Goal: Find contact information: Find contact information

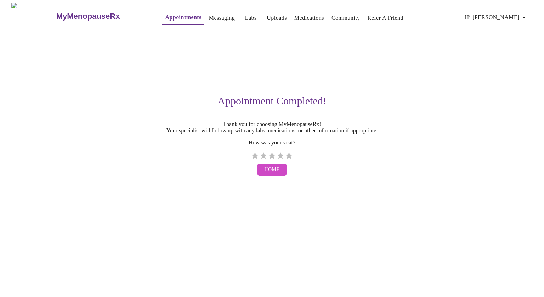
click at [269, 176] on button "Home" at bounding box center [272, 170] width 29 height 12
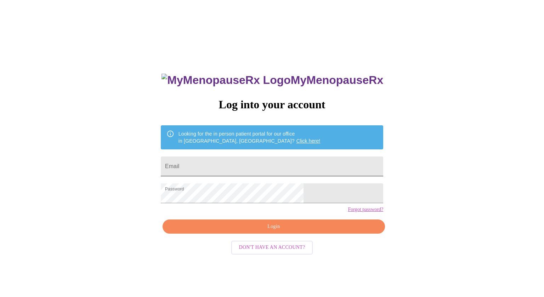
click at [225, 164] on input "Email" at bounding box center [272, 167] width 222 height 20
type input "[EMAIL_ADDRESS][DOMAIN_NAME]"
click at [273, 231] on span "Login" at bounding box center [274, 226] width 206 height 9
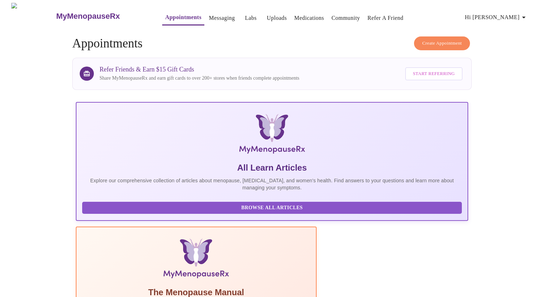
click at [209, 15] on link "Messaging" at bounding box center [222, 18] width 26 height 10
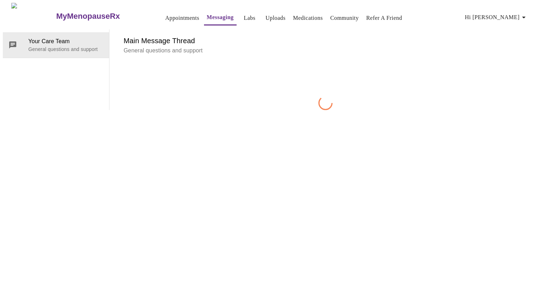
scroll to position [27, 0]
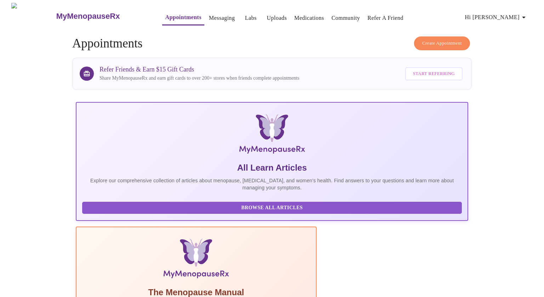
click at [209, 14] on link "Messaging" at bounding box center [222, 18] width 26 height 10
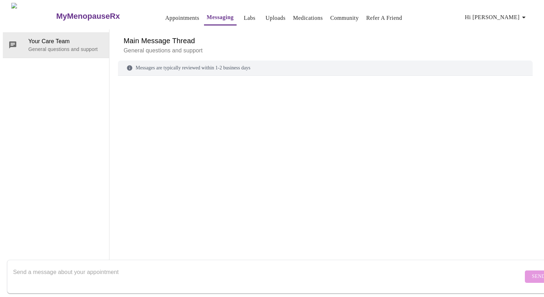
scroll to position [27, 0]
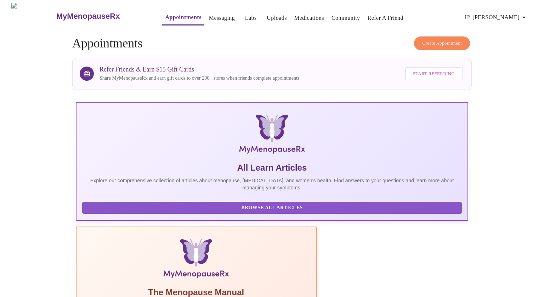
click at [245, 15] on link "Labs" at bounding box center [251, 18] width 12 height 10
click at [267, 16] on link "Uploads" at bounding box center [277, 18] width 20 height 10
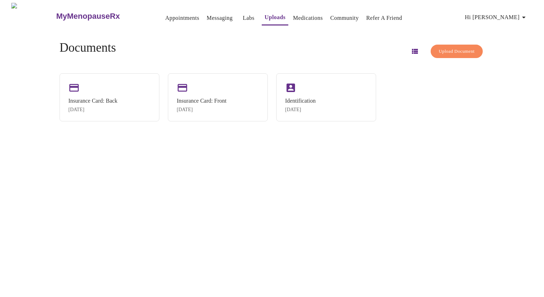
click at [294, 16] on link "Medications" at bounding box center [308, 18] width 30 height 10
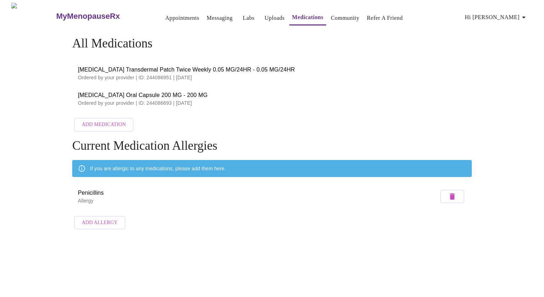
click at [89, 120] on span "Add Medication" at bounding box center [104, 124] width 44 height 9
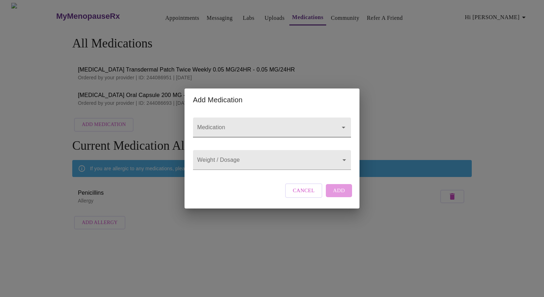
click at [228, 124] on input "Medication" at bounding box center [262, 130] width 132 height 13
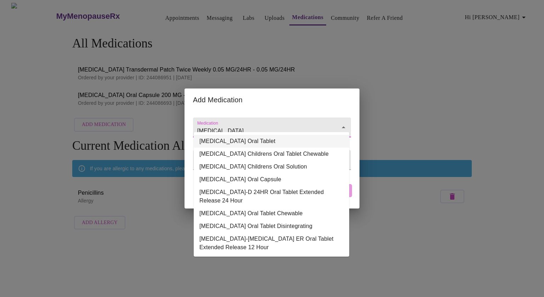
click at [231, 143] on li "Loratadine Oral Tablet" at bounding box center [272, 141] width 156 height 13
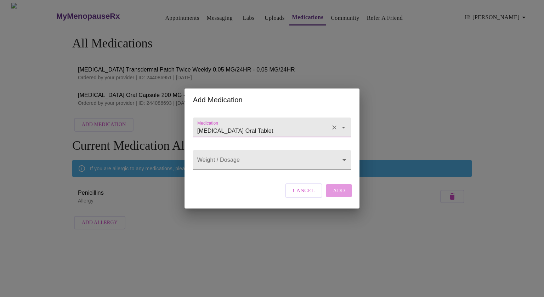
type input "Loratadine Oral Tablet"
click at [222, 157] on body "MyMenopauseRx Appointments Messaging Labs Uploads Medications Community Refer a…" at bounding box center [272, 118] width 539 height 230
click at [222, 157] on li "10 MG" at bounding box center [272, 160] width 156 height 13
type input "10 MG"
click at [337, 195] on span "Add" at bounding box center [339, 190] width 12 height 9
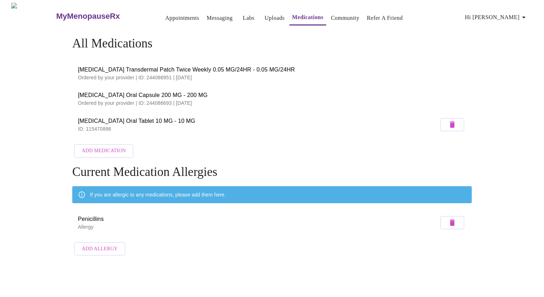
click at [33, 196] on div "MyMenopauseRx Appointments Messaging Labs Uploads Medications Community Refer a…" at bounding box center [272, 131] width 539 height 257
click at [336, 16] on link "Community" at bounding box center [345, 18] width 29 height 10
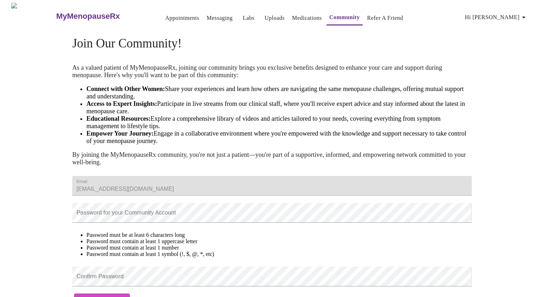
click at [36, 106] on div "MyMenopauseRx Appointments Messaging Labs Uploads Medications Community Refer a…" at bounding box center [272, 156] width 539 height 306
click at [167, 17] on link "Appointments" at bounding box center [182, 18] width 34 height 10
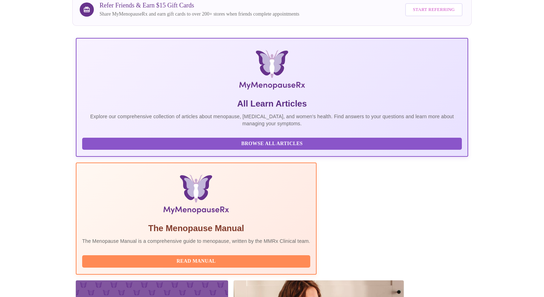
scroll to position [68, 0]
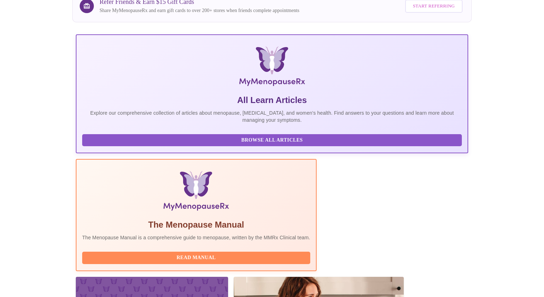
drag, startPoint x: 161, startPoint y: 219, endPoint x: 173, endPoint y: 217, distance: 12.6
copy h3 "DNP"
drag, startPoint x: 177, startPoint y: 219, endPoint x: 206, endPoint y: 219, distance: 29.4
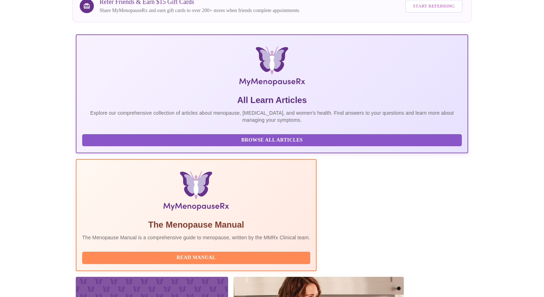
copy h3 "WHNP-BC"
